Goal: Find specific page/section: Find specific page/section

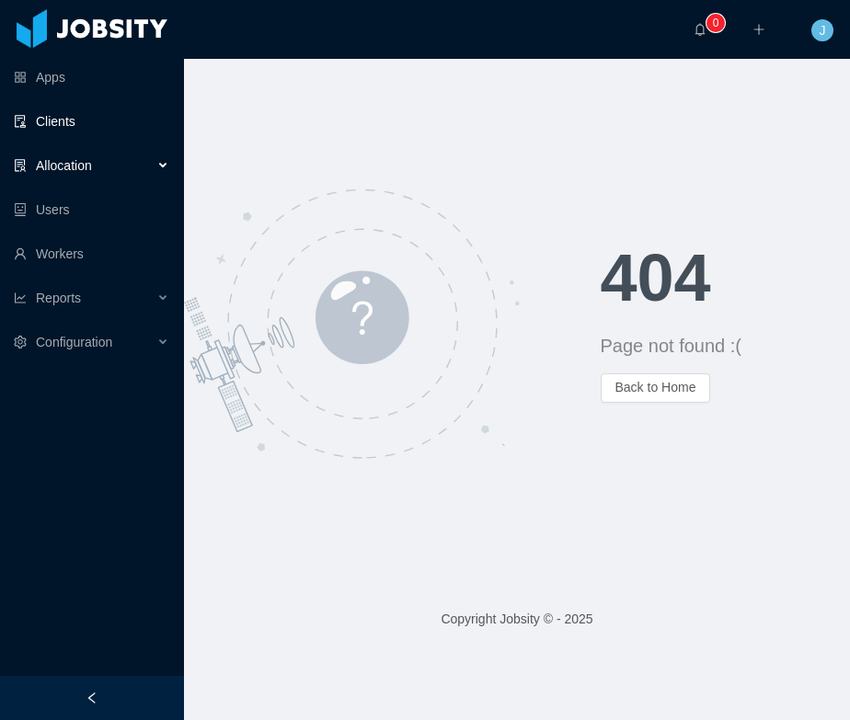
click at [107, 123] on link "Clients" at bounding box center [91, 121] width 155 height 37
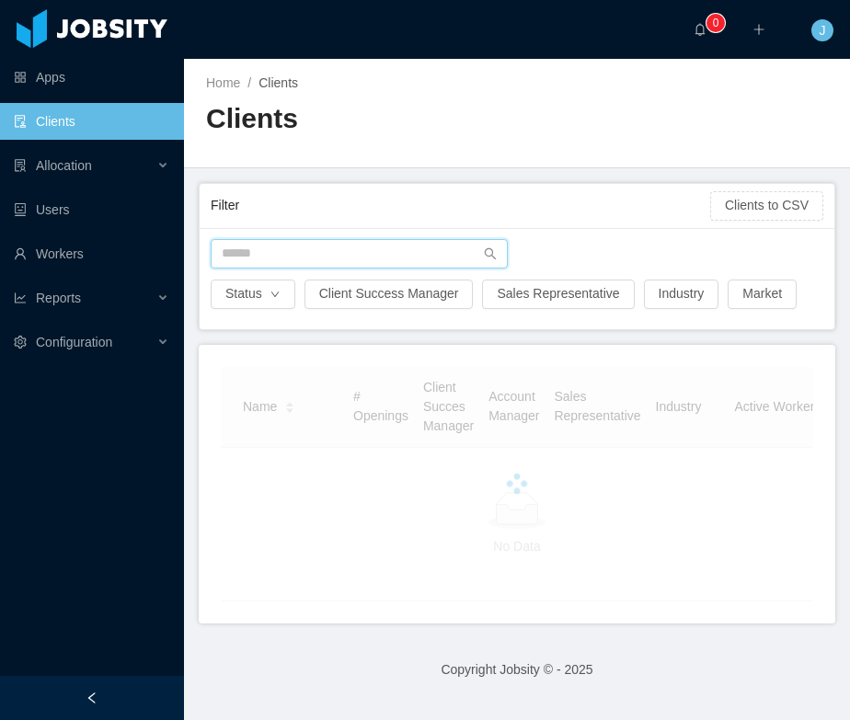
click at [292, 255] on input "text" at bounding box center [359, 253] width 297 height 29
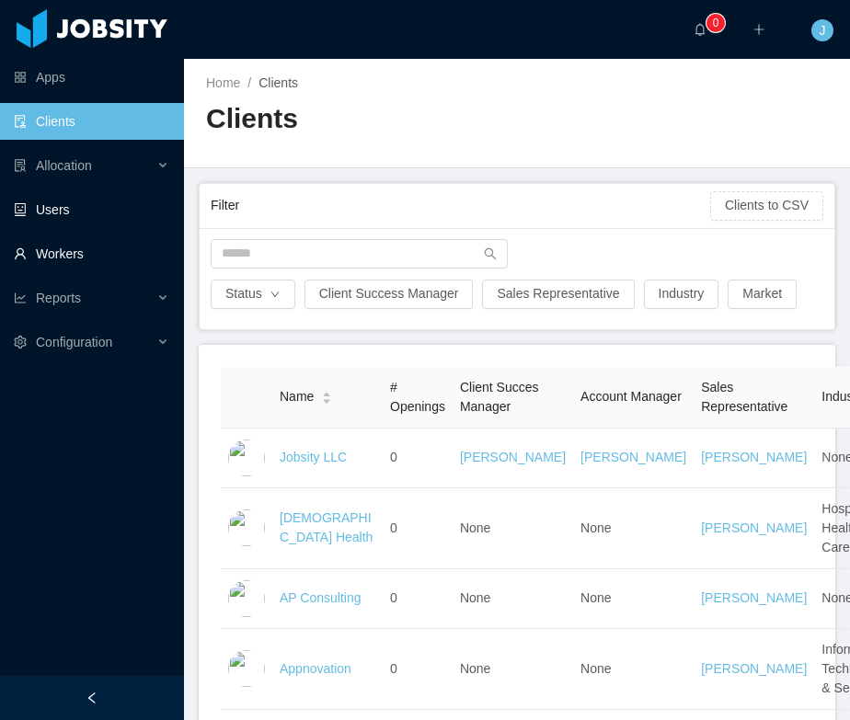
click at [87, 255] on link "Workers" at bounding box center [91, 253] width 155 height 37
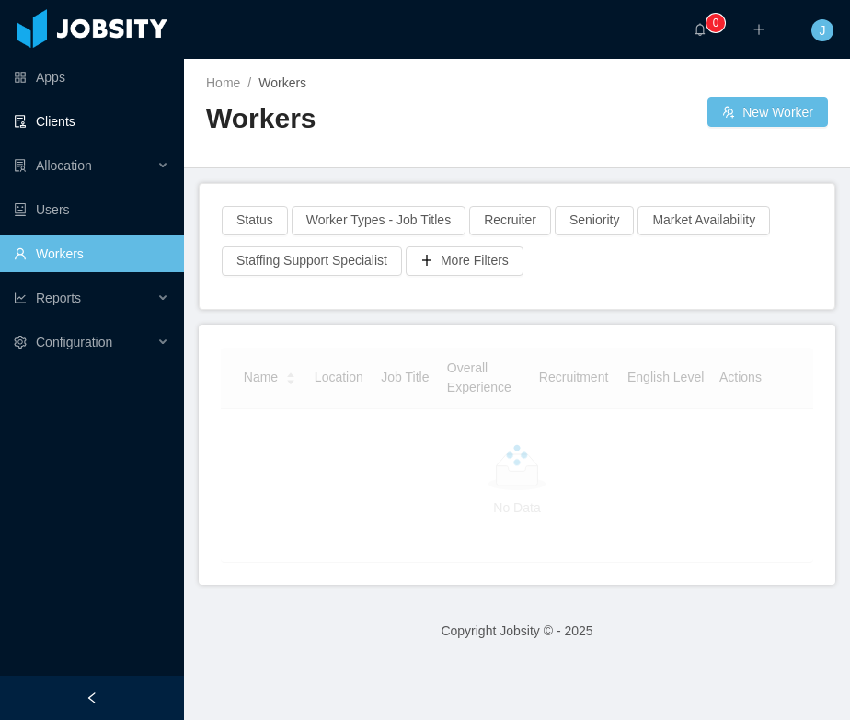
click at [93, 130] on link "Clients" at bounding box center [91, 121] width 155 height 37
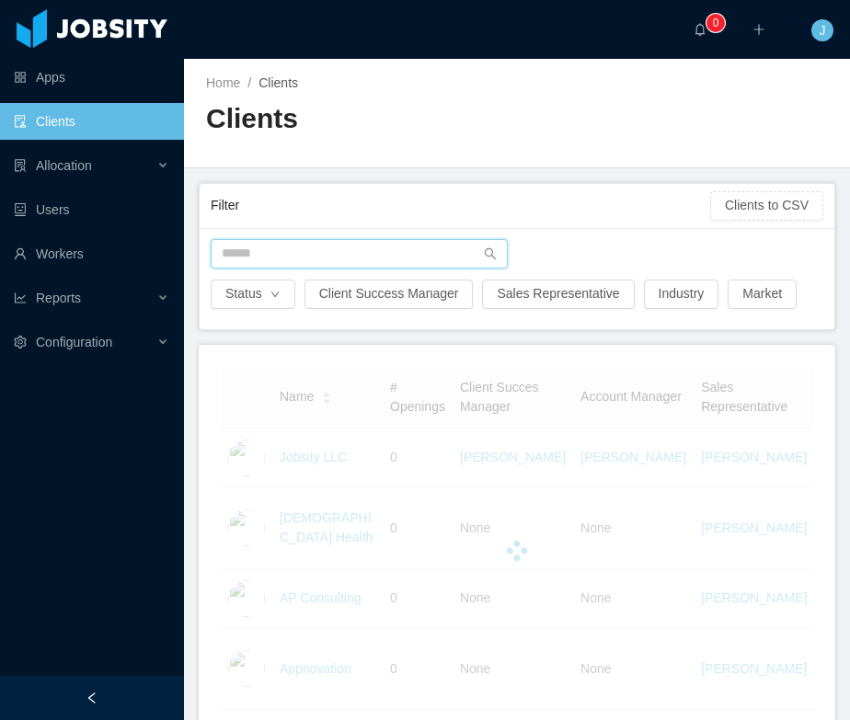
click at [261, 246] on input "text" at bounding box center [359, 253] width 297 height 29
type input "********"
